Goal: Task Accomplishment & Management: Use online tool/utility

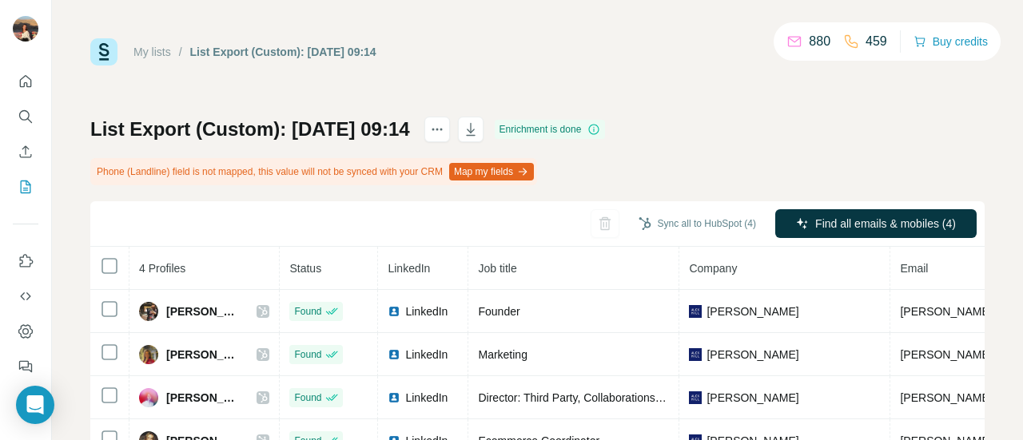
scroll to position [0, 192]
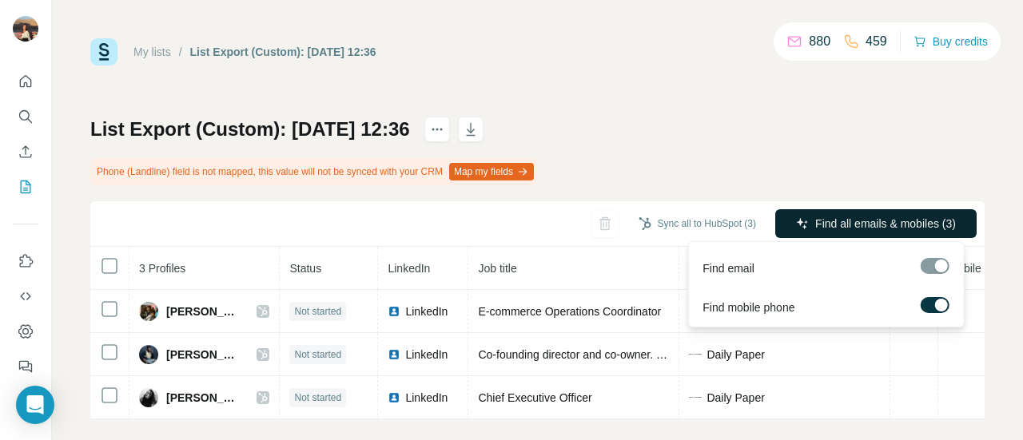
click at [836, 221] on span "Find all emails & mobiles (3)" at bounding box center [885, 224] width 141 height 16
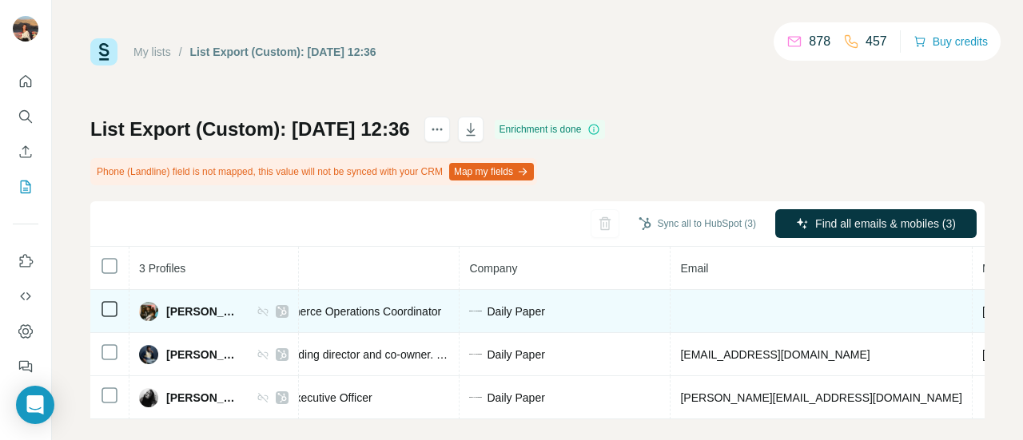
scroll to position [0, 243]
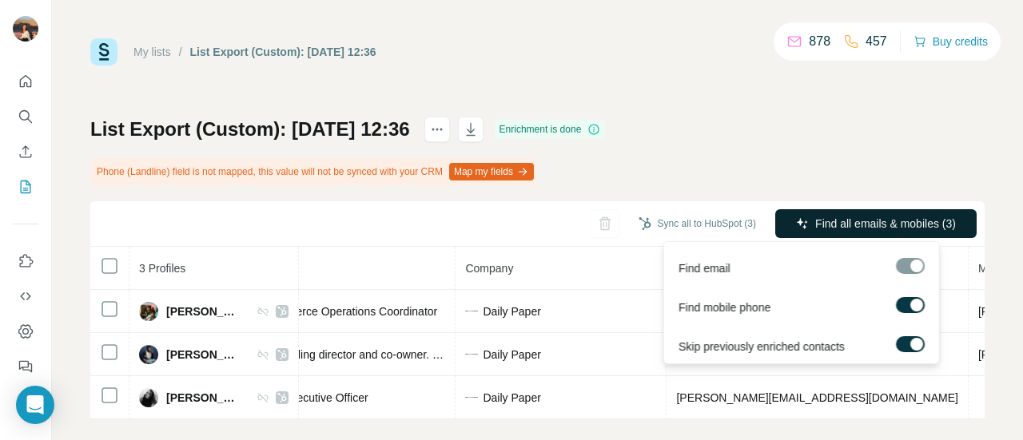
click at [815, 228] on span "Find all emails & mobiles (3)" at bounding box center [885, 224] width 141 height 16
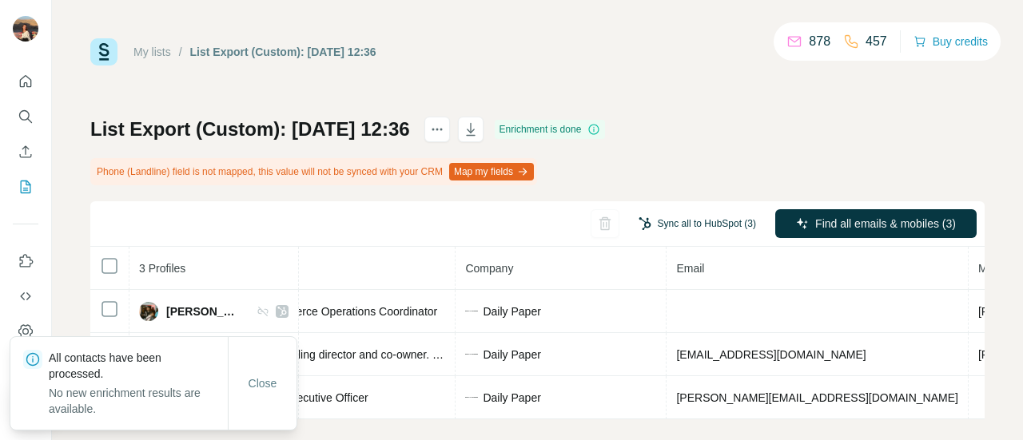
click at [696, 220] on button "Sync all to HubSpot (3)" at bounding box center [697, 224] width 140 height 24
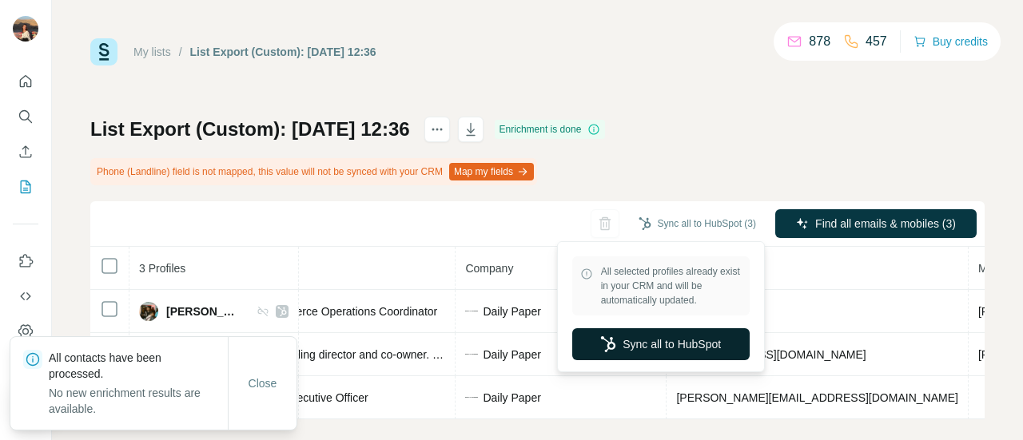
click at [650, 335] on button "Sync all to HubSpot" at bounding box center [660, 344] width 177 height 32
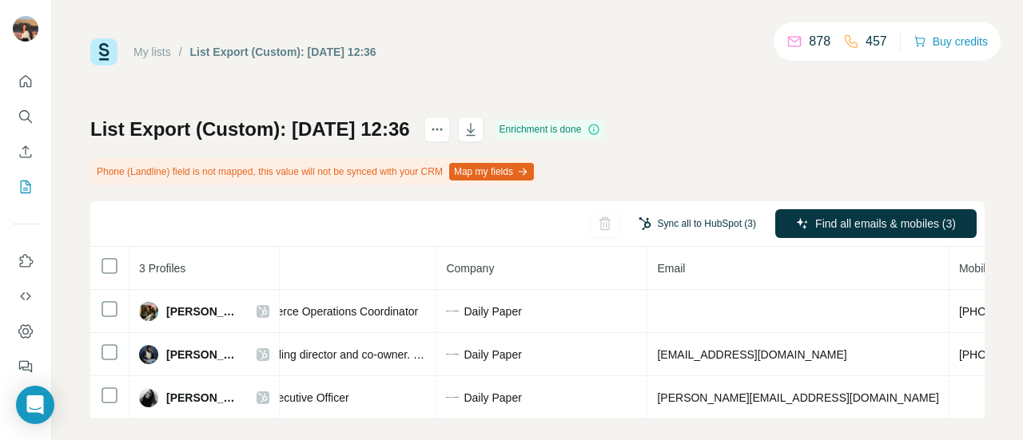
click at [695, 216] on button "Sync all to HubSpot (3)" at bounding box center [697, 224] width 140 height 24
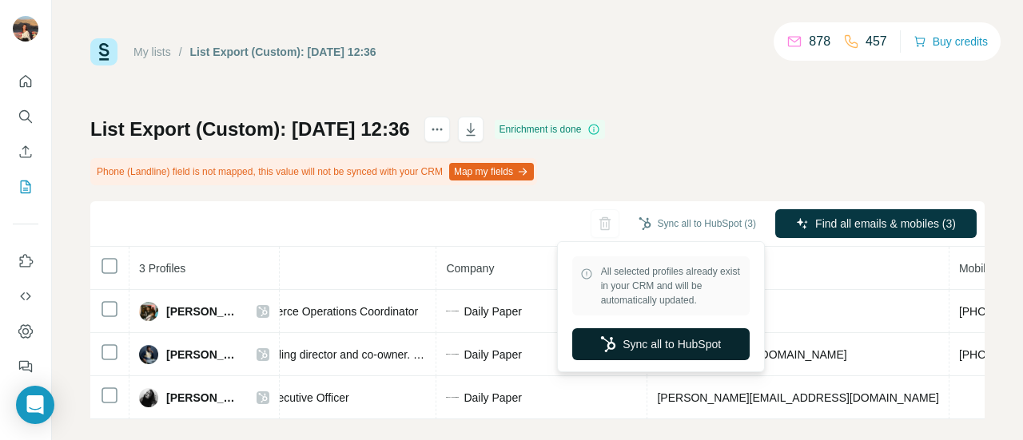
click at [706, 351] on button "Sync all to HubSpot" at bounding box center [660, 344] width 177 height 32
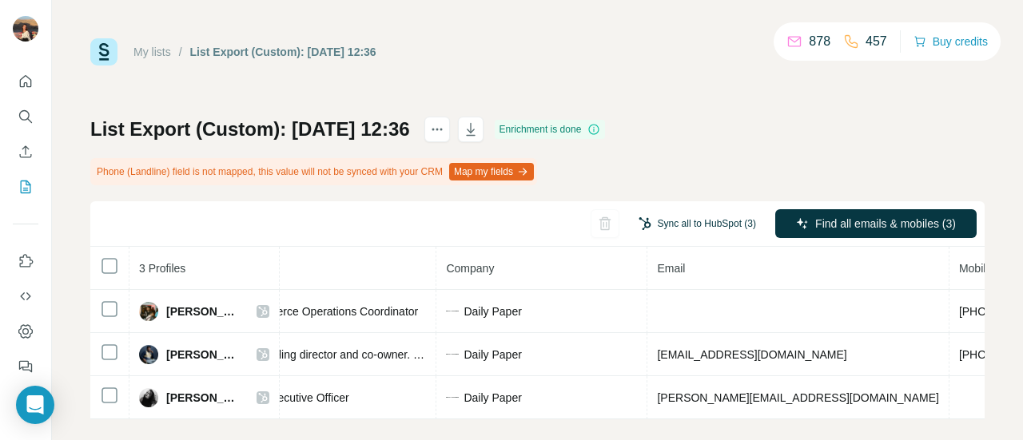
click at [646, 227] on button "Sync all to HubSpot (3)" at bounding box center [697, 224] width 140 height 24
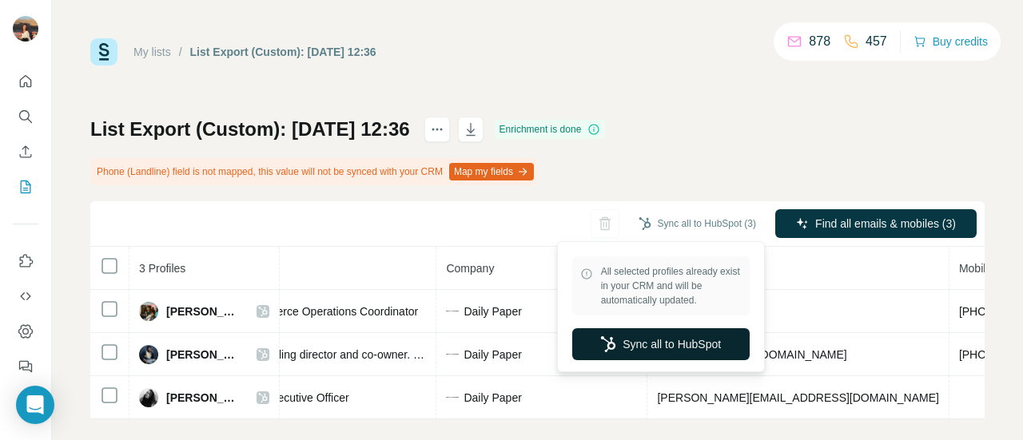
click at [658, 328] on button "Sync all to HubSpot" at bounding box center [660, 344] width 177 height 32
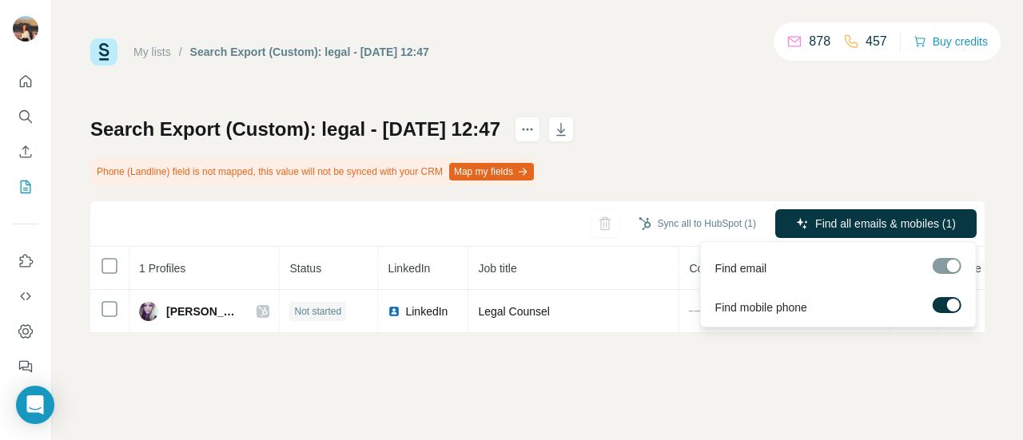
drag, startPoint x: 828, startPoint y: 219, endPoint x: 864, endPoint y: 165, distance: 64.5
click at [864, 165] on div "Search Export (Custom): legal - [DATE] 12:47 Phone (Landline) field is not mapp…" at bounding box center [537, 225] width 894 height 216
click at [836, 232] on button "Find all emails & mobiles (1)" at bounding box center [875, 223] width 201 height 29
